Goal: Information Seeking & Learning: Learn about a topic

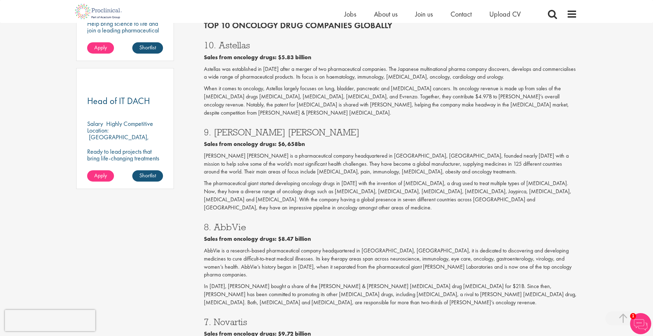
scroll to position [1171, 0]
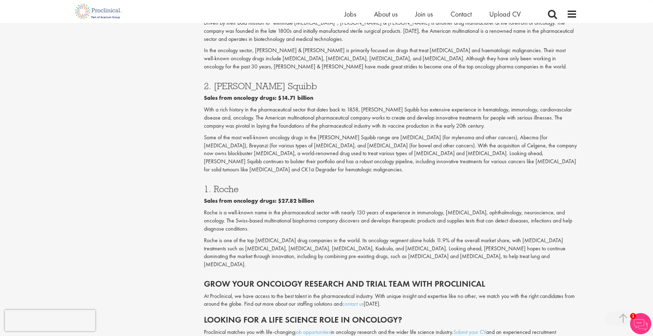
click at [451, 237] on p "Roche is one of the top [MEDICAL_DATA] drug companies in the world. Its oncolog…" at bounding box center [390, 253] width 373 height 32
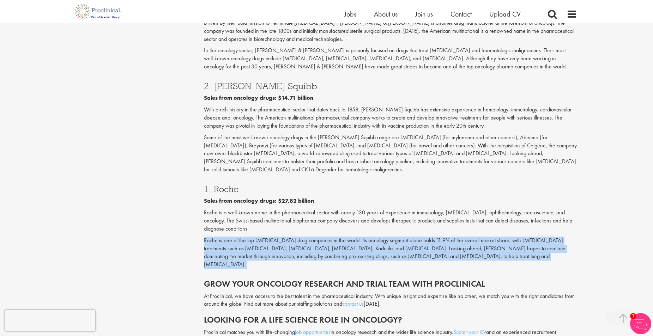
click at [451, 237] on p "Roche is one of the top [MEDICAL_DATA] drug companies in the world. Its oncolog…" at bounding box center [390, 253] width 373 height 32
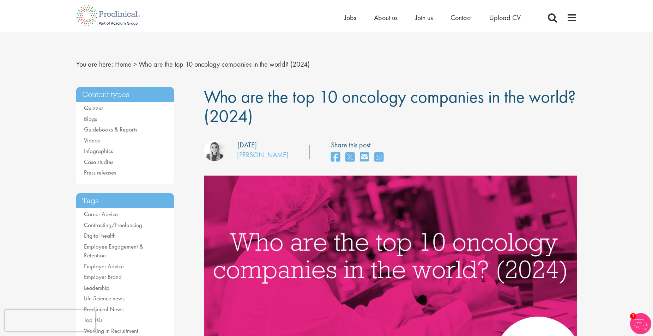
scroll to position [0, 0]
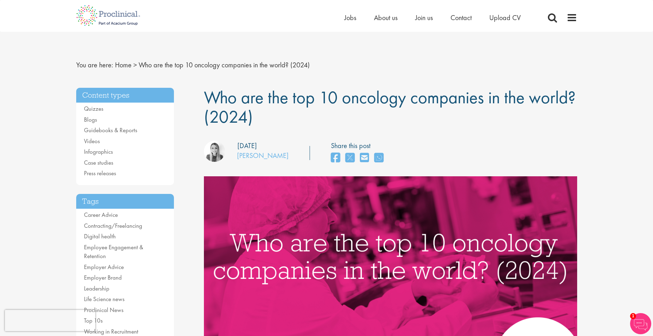
click at [254, 97] on span "Who are the top 10 oncology companies in the world? (2024)" at bounding box center [390, 107] width 372 height 42
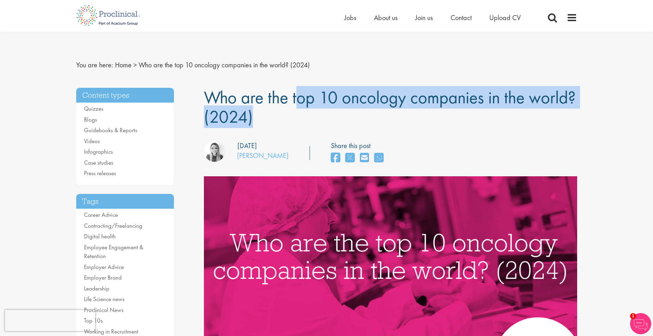
click at [254, 97] on span "Who are the top 10 oncology companies in the world? (2024)" at bounding box center [390, 107] width 372 height 42
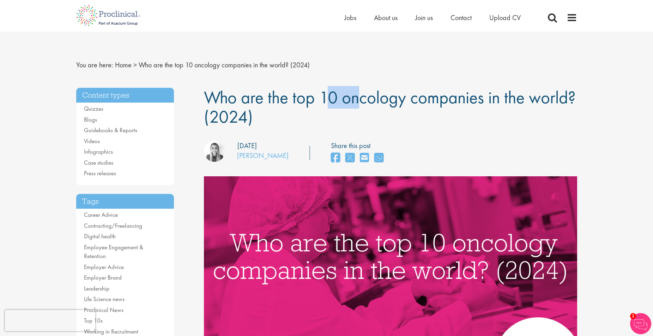
click at [254, 97] on span "Who are the top 10 oncology companies in the world? (2024)" at bounding box center [390, 107] width 372 height 42
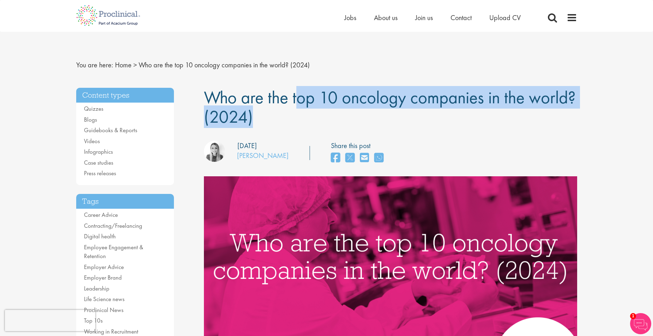
click at [254, 97] on span "Who are the top 10 oncology companies in the world? (2024)" at bounding box center [390, 107] width 372 height 42
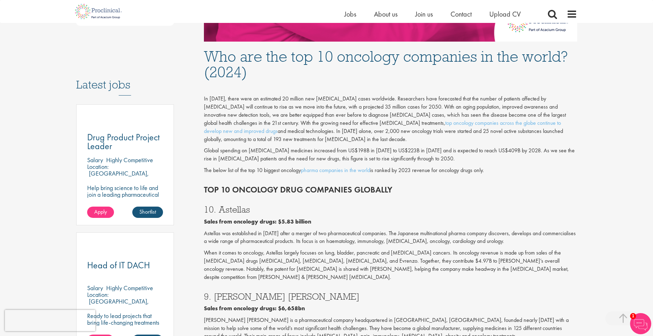
scroll to position [318, 0]
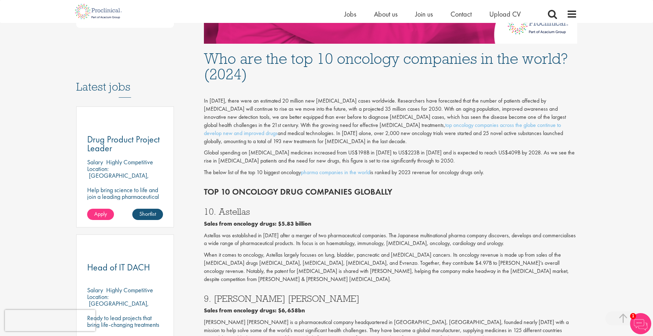
click at [408, 139] on div "In [DATE], there were an estimated 20 million new [MEDICAL_DATA] cases worldwid…" at bounding box center [391, 132] width 384 height 95
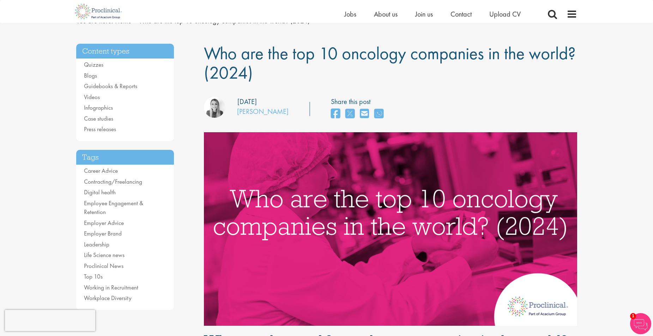
scroll to position [0, 0]
